Goal: Task Accomplishment & Management: Manage account settings

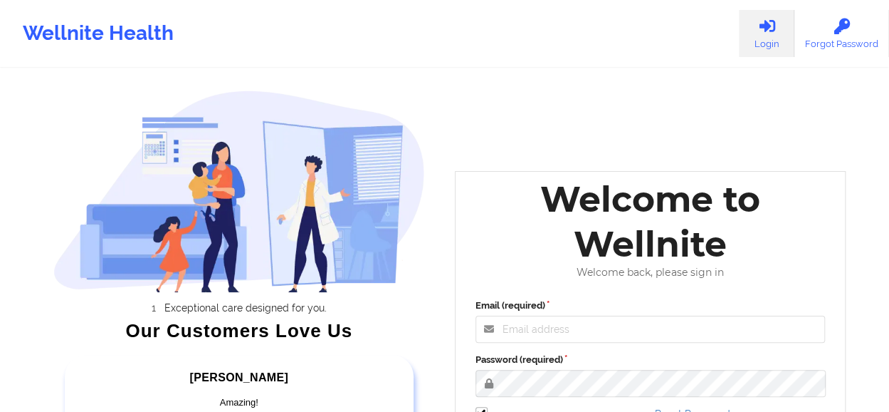
scroll to position [242, 0]
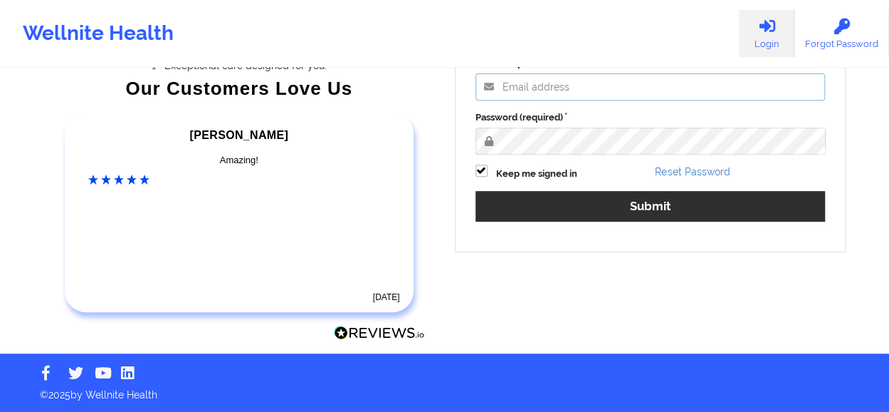
type input "[PERSON_NAME][EMAIL_ADDRESS][DOMAIN_NAME]"
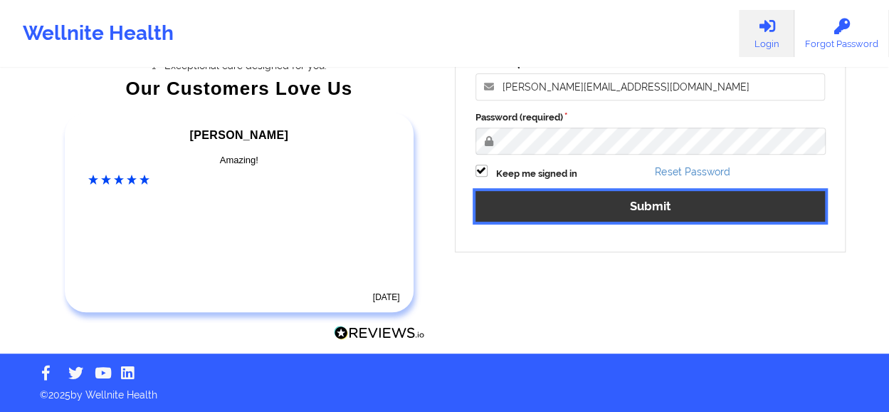
click at [621, 219] on button "Submit" at bounding box center [651, 206] width 350 height 31
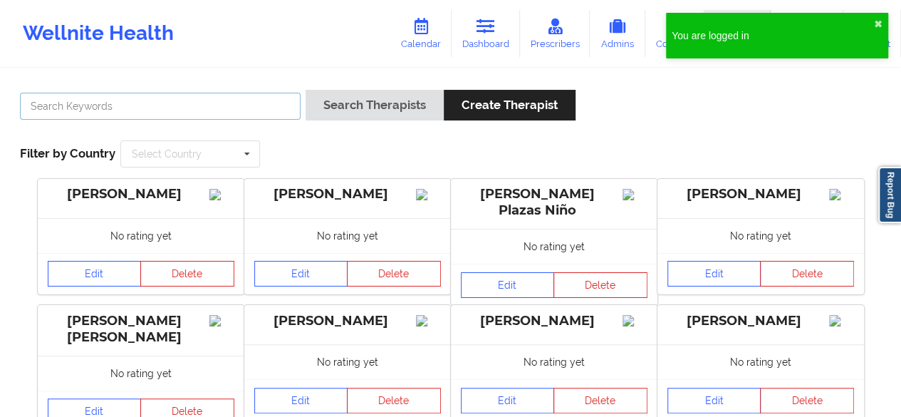
click at [121, 110] on input "text" at bounding box center [160, 106] width 281 height 27
paste input "[PERSON_NAME]"
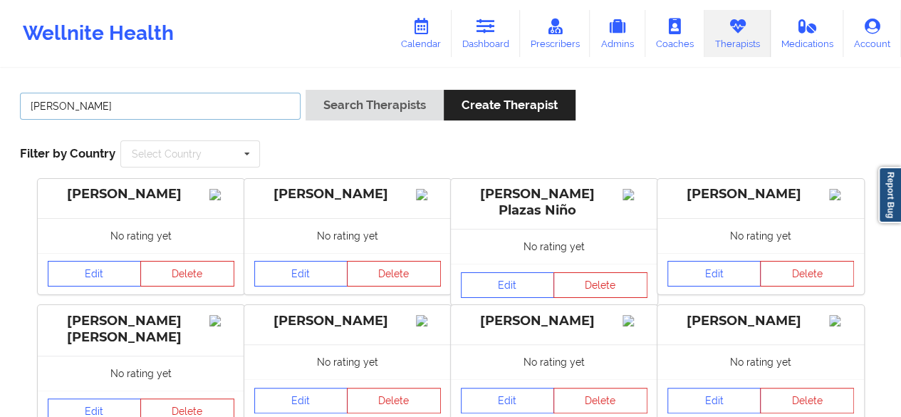
type input "[PERSON_NAME]"
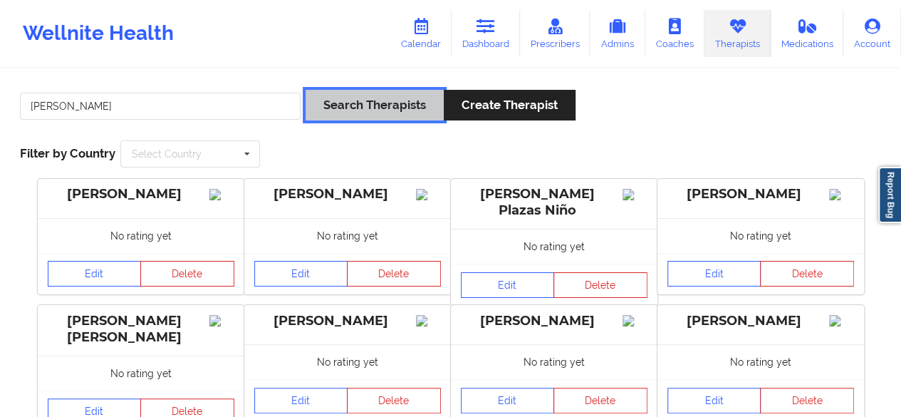
click at [382, 108] on button "Search Therapists" at bounding box center [374, 105] width 138 height 31
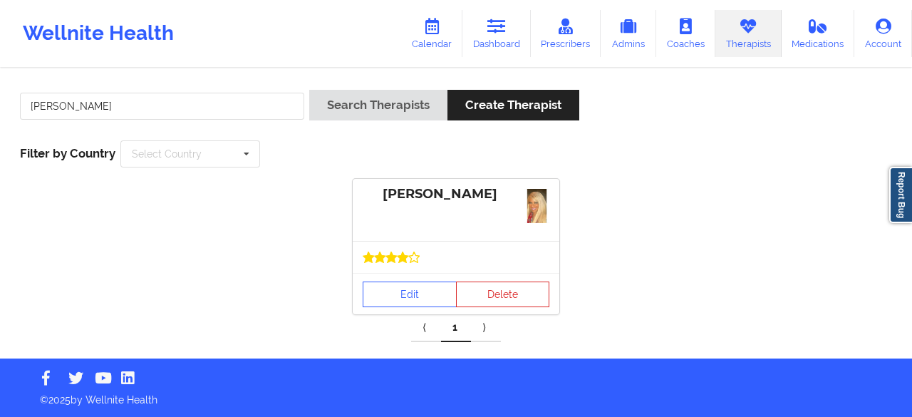
click at [412, 271] on div at bounding box center [455, 257] width 207 height 32
click at [405, 287] on link "Edit" at bounding box center [409, 294] width 94 height 26
